Goal: Check status: Check status

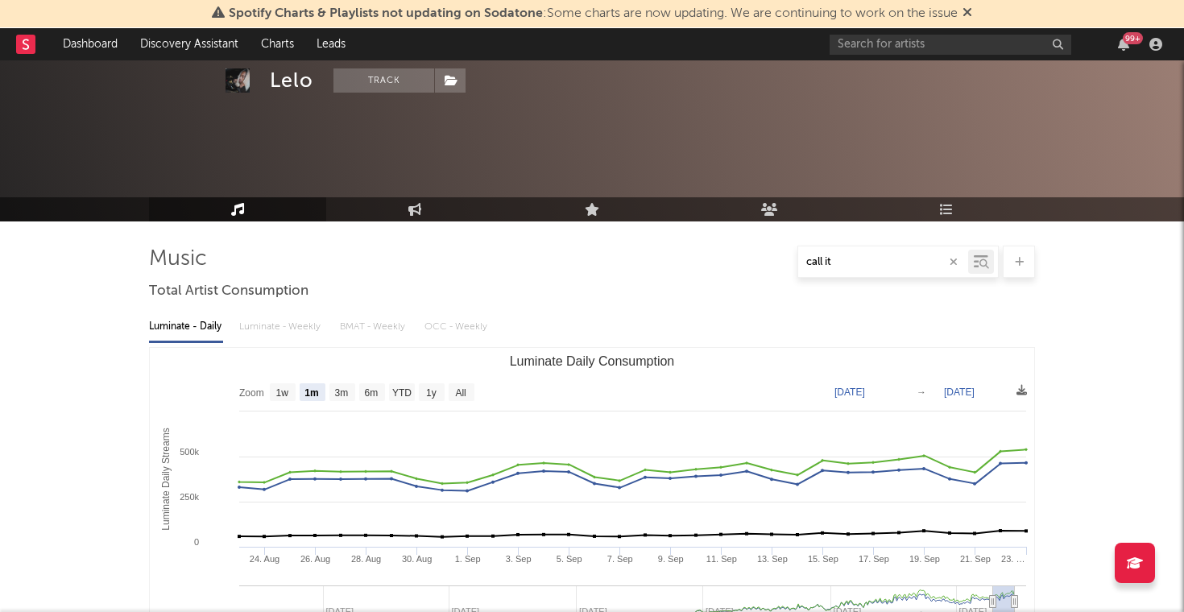
select select "1m"
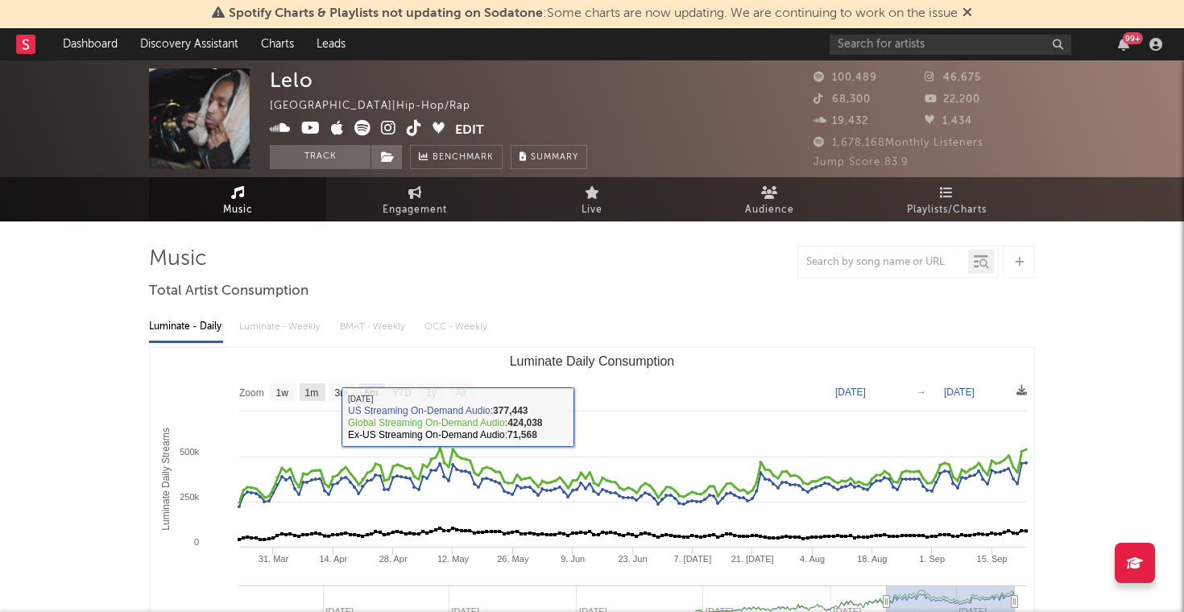
click at [306, 391] on text "1m" at bounding box center [312, 392] width 14 height 11
select select "1m"
type input "[DATE]"
